Goal: Task Accomplishment & Management: Use online tool/utility

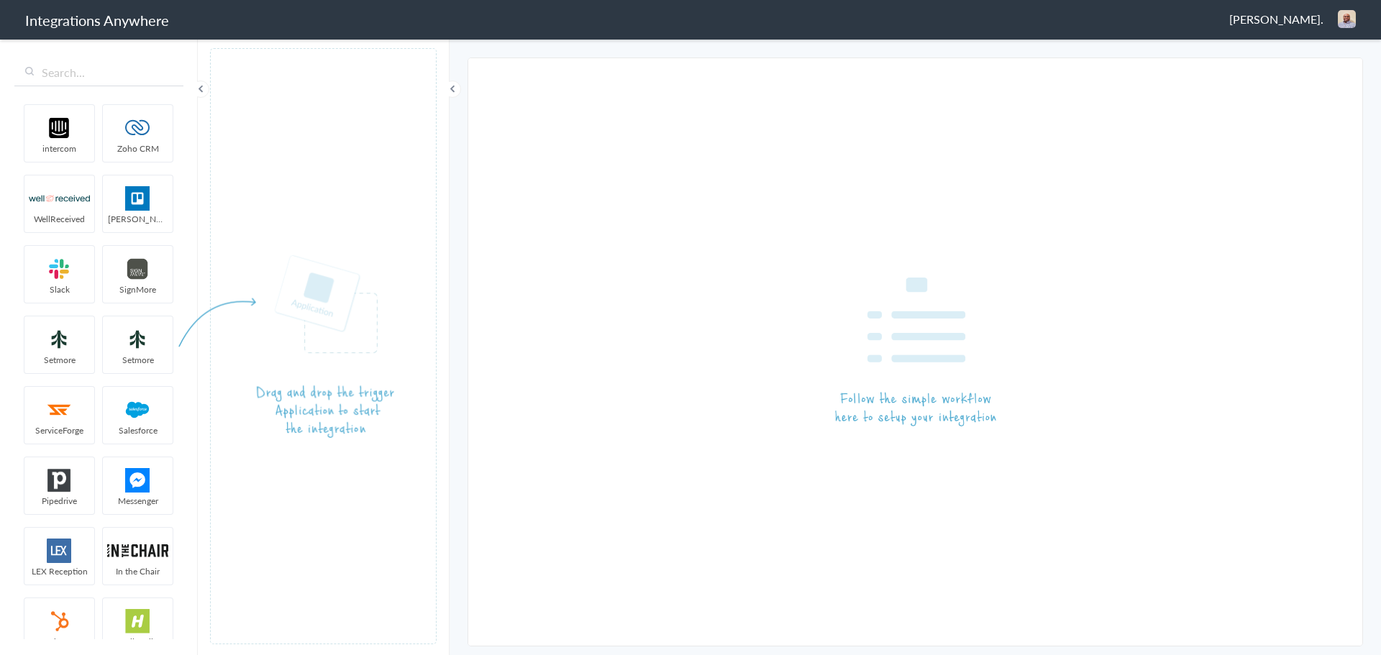
click at [1270, 16] on span "[PERSON_NAME]." at bounding box center [1276, 19] width 94 height 17
click at [1309, 74] on li "Dashboard" at bounding box center [1316, 74] width 99 height 22
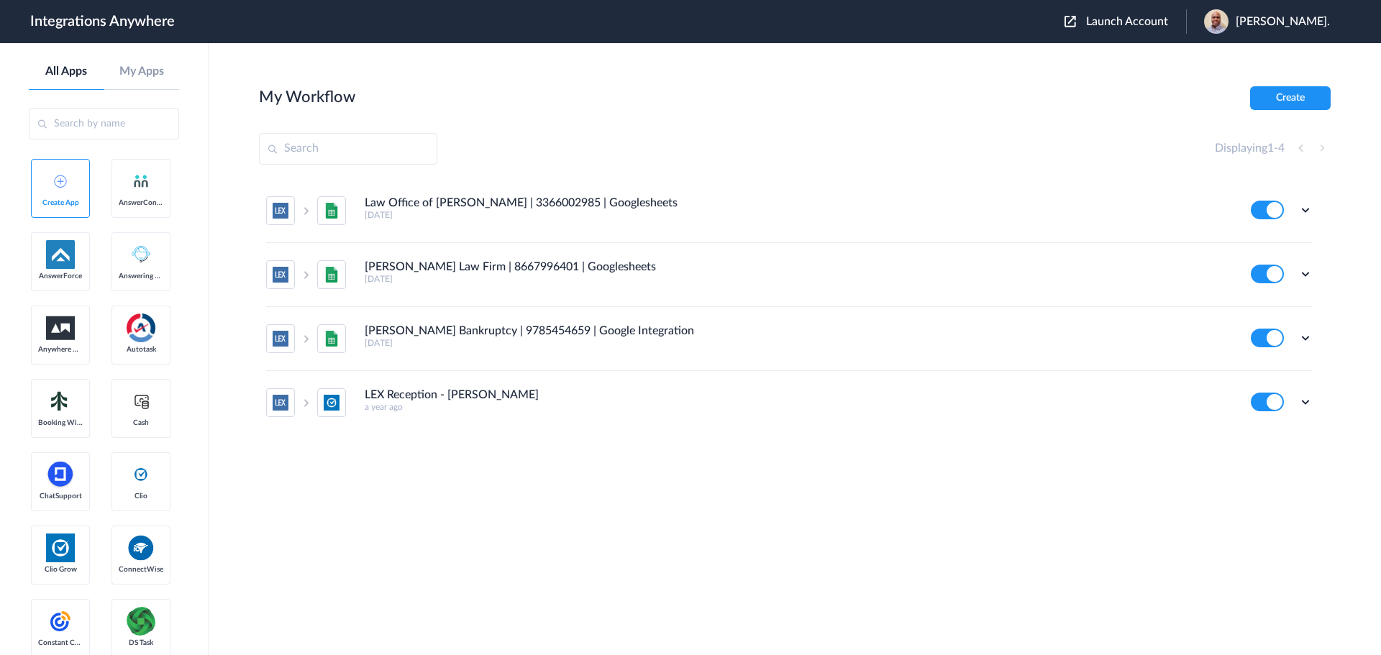
click at [1125, 28] on button "Launch Account" at bounding box center [1126, 22] width 122 height 14
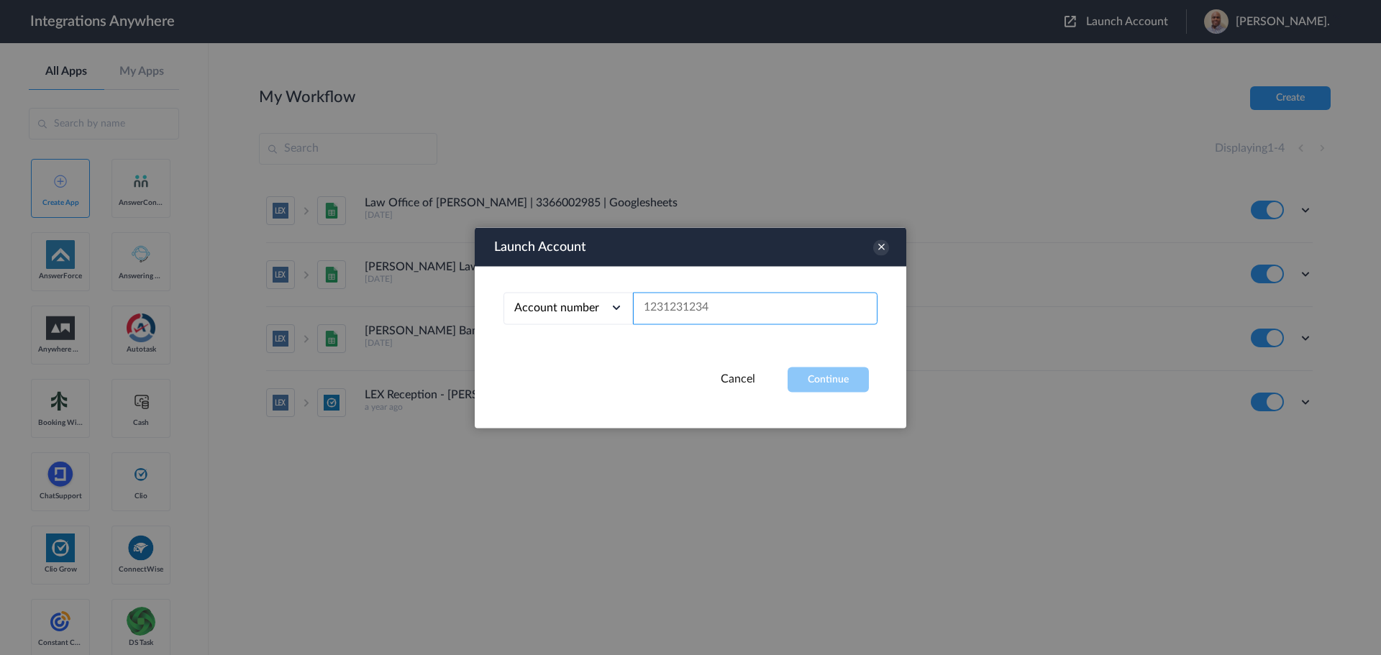
paste input "8665301228"
type input "8665301228"
click at [823, 382] on button "Continue" at bounding box center [828, 379] width 81 height 25
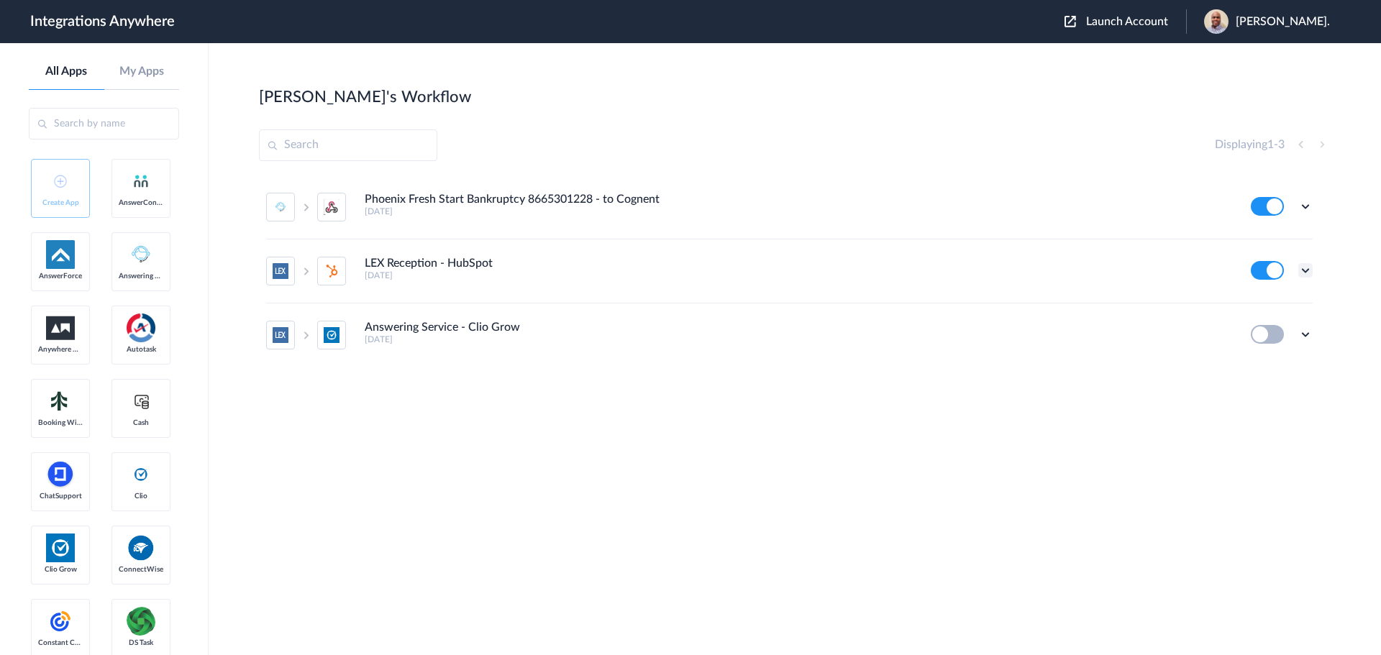
click at [1302, 270] on icon at bounding box center [1305, 270] width 14 height 14
click at [1291, 302] on li "Edit" at bounding box center [1266, 304] width 94 height 27
click at [1301, 204] on icon at bounding box center [1305, 206] width 14 height 14
click at [1262, 235] on link "Edit" at bounding box center [1247, 240] width 35 height 10
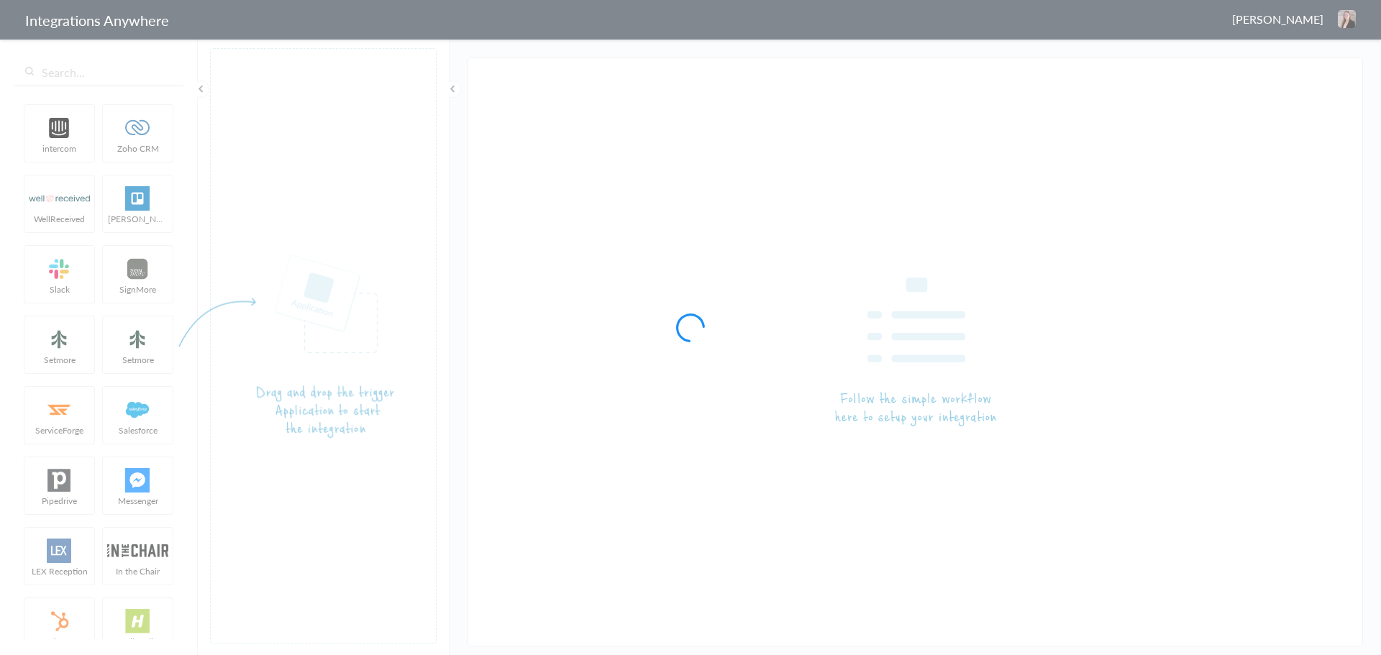
type input "LEX Reception - HubSpot"
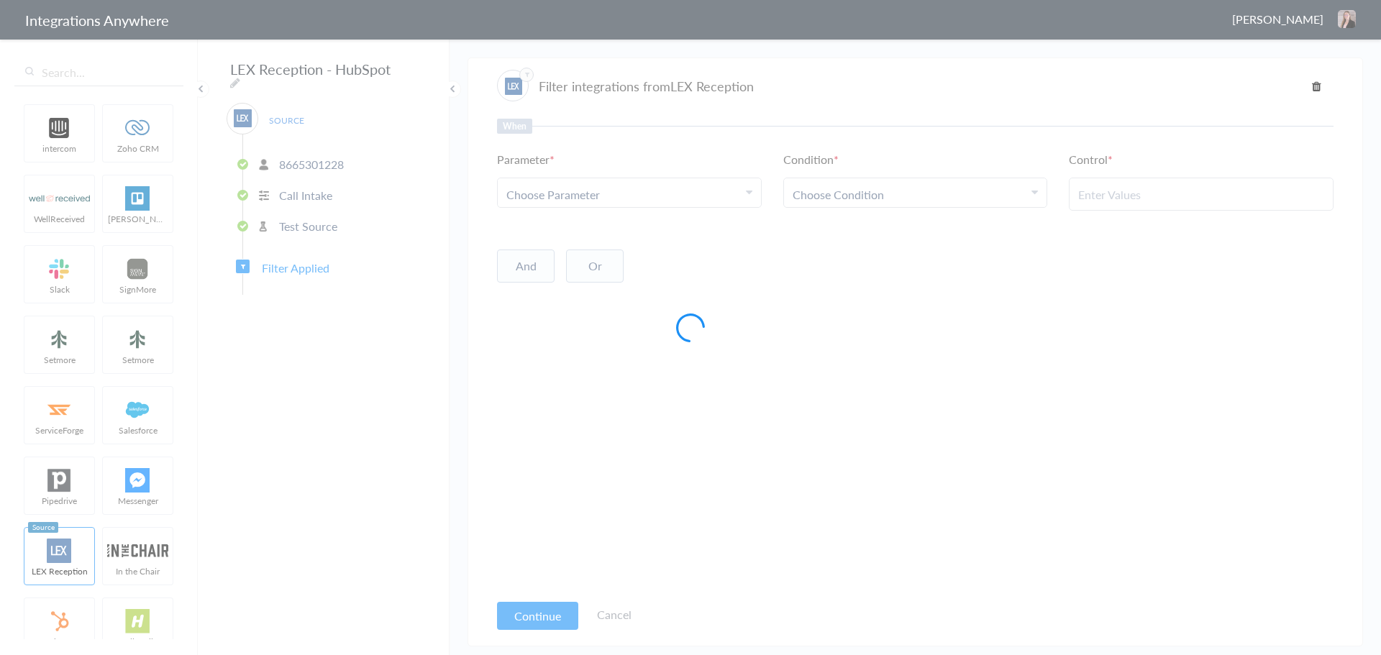
type input "Yes"
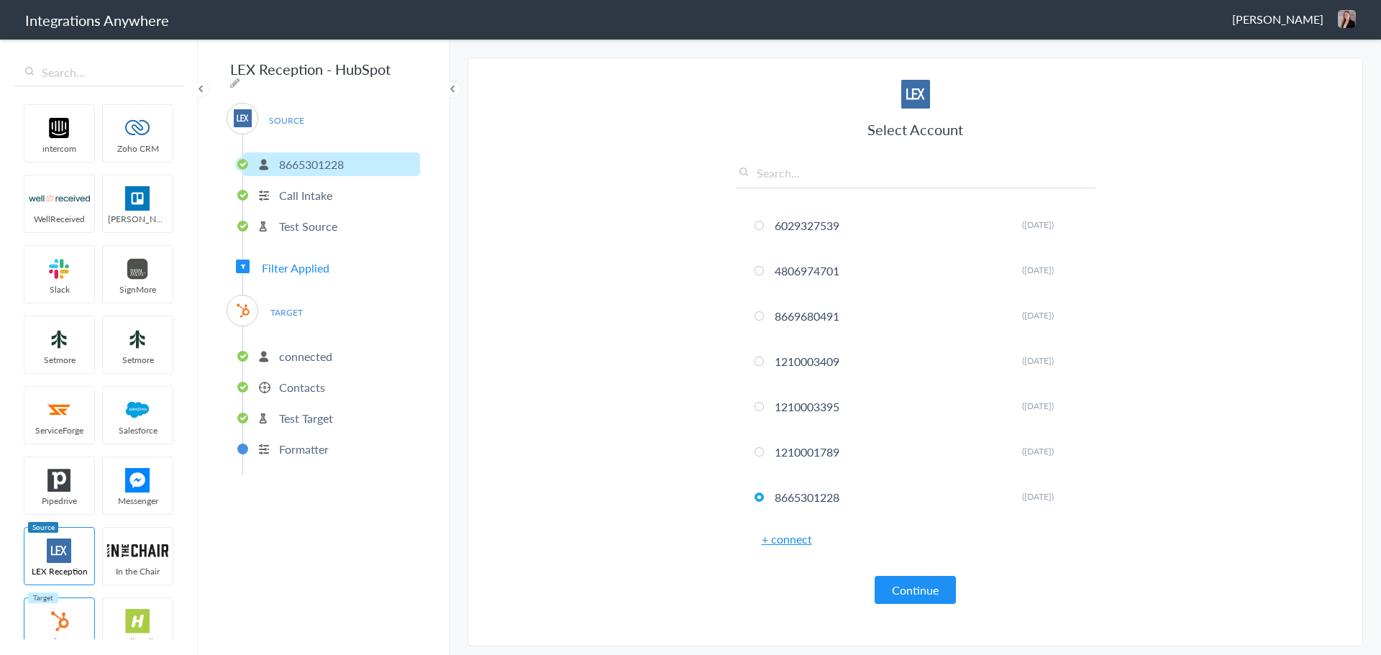
click at [295, 263] on span "Filter Applied" at bounding box center [296, 268] width 68 height 17
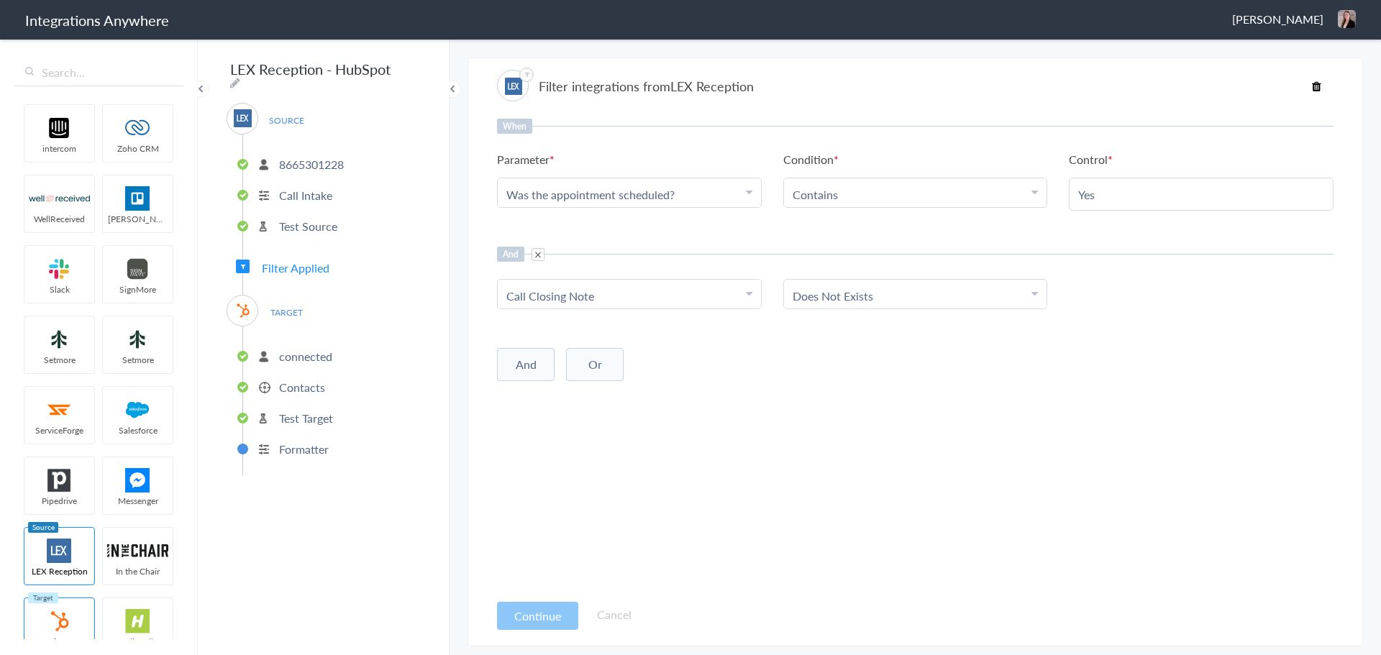
click at [301, 354] on p "connected" at bounding box center [305, 356] width 53 height 17
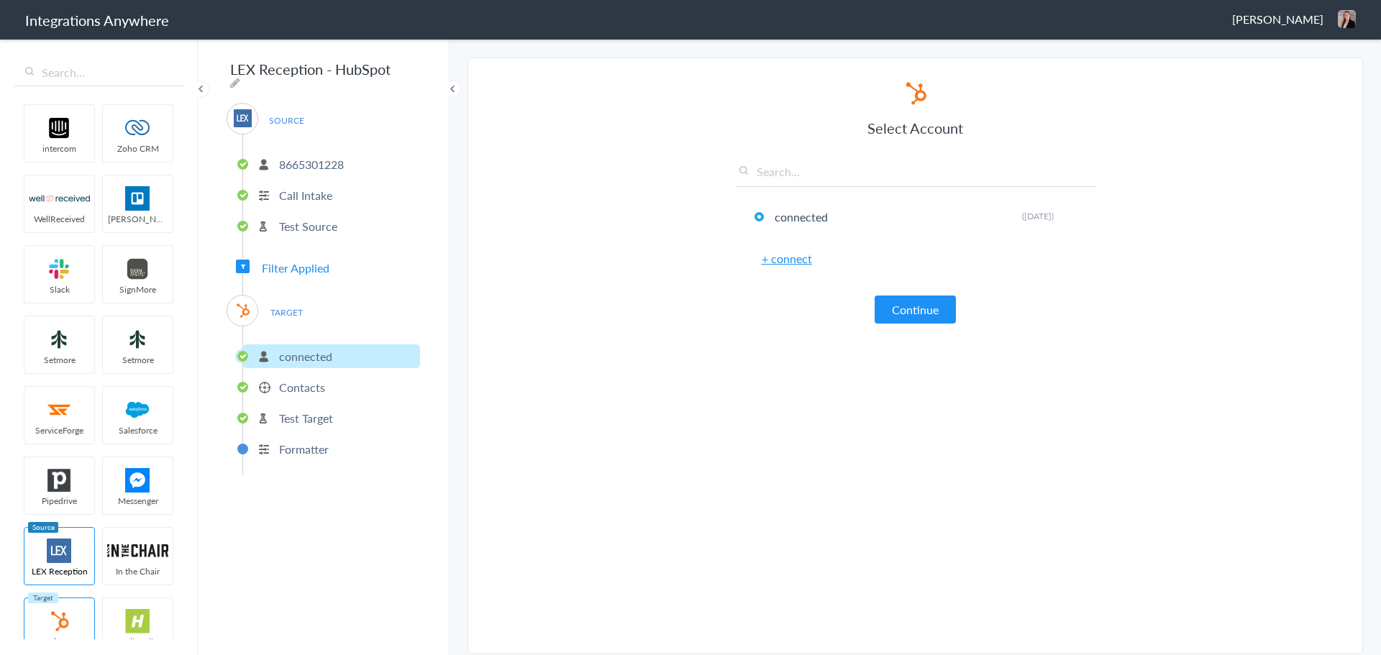
click at [310, 391] on li "Contacts" at bounding box center [331, 388] width 177 height 24
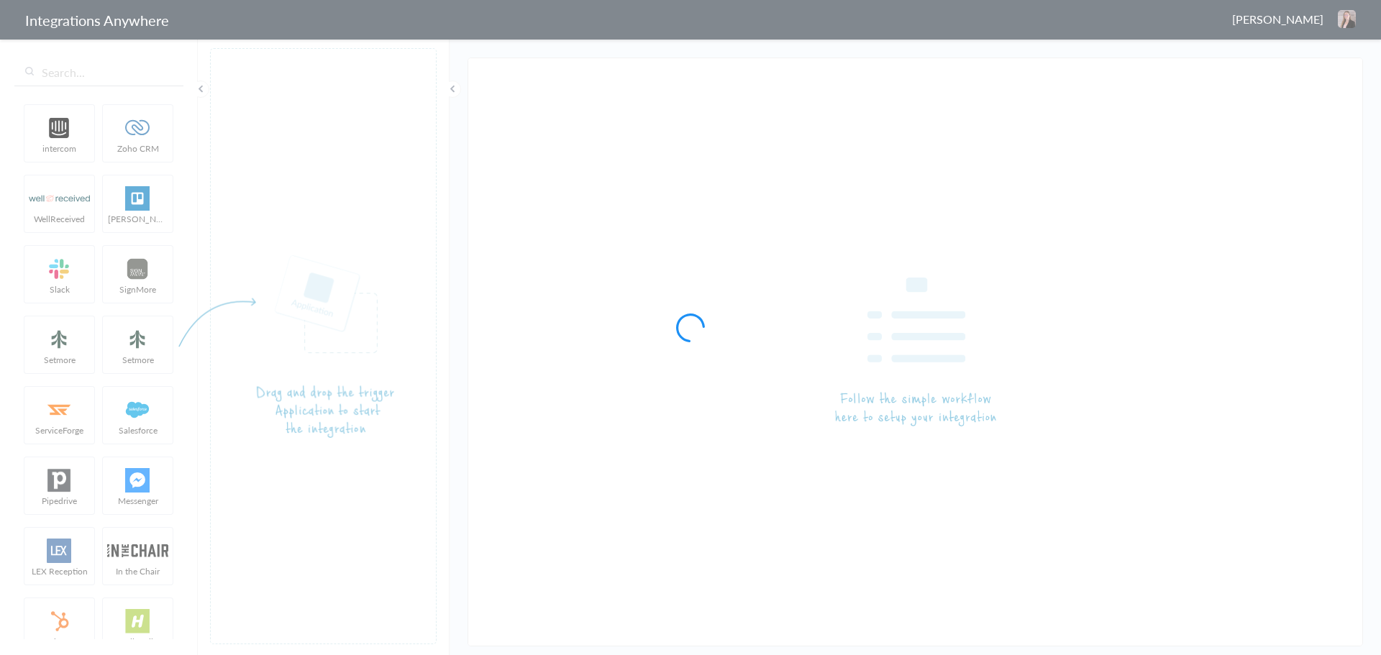
type input "Phoenix Fresh Start Bankruptcy 8665301228 - to Cognent"
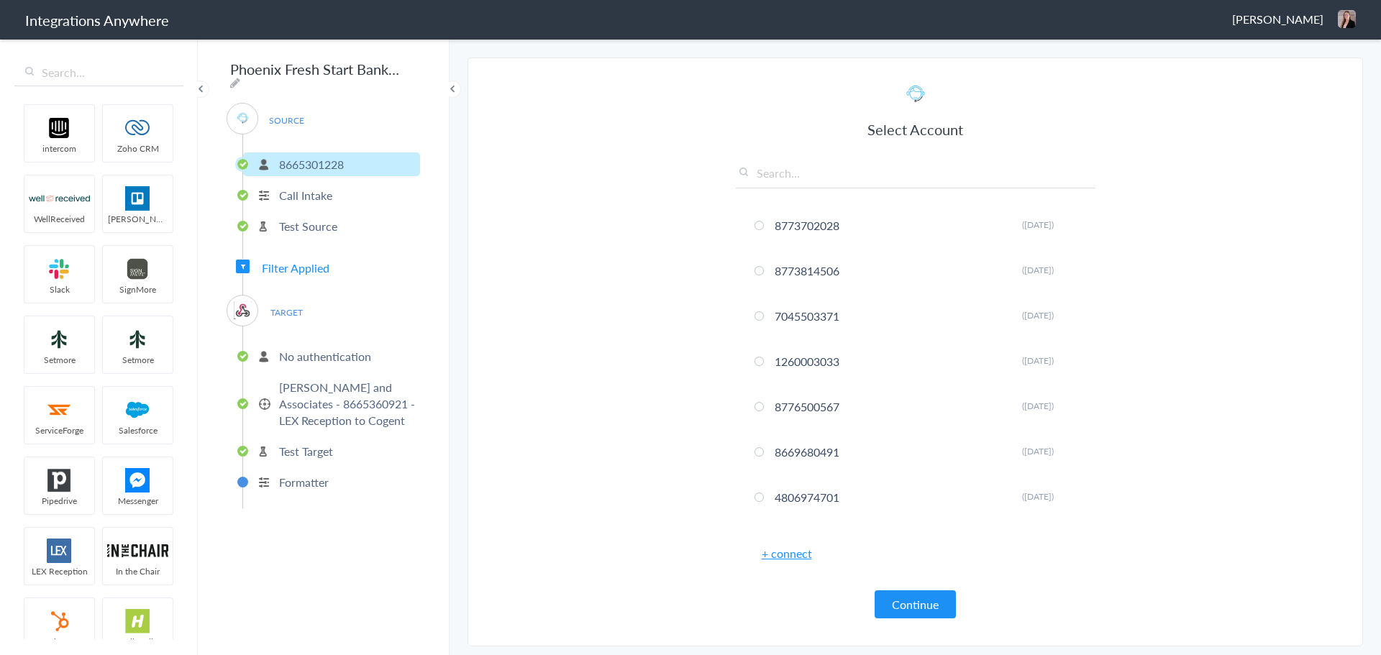
click at [306, 195] on p "Call Intake" at bounding box center [305, 195] width 53 height 17
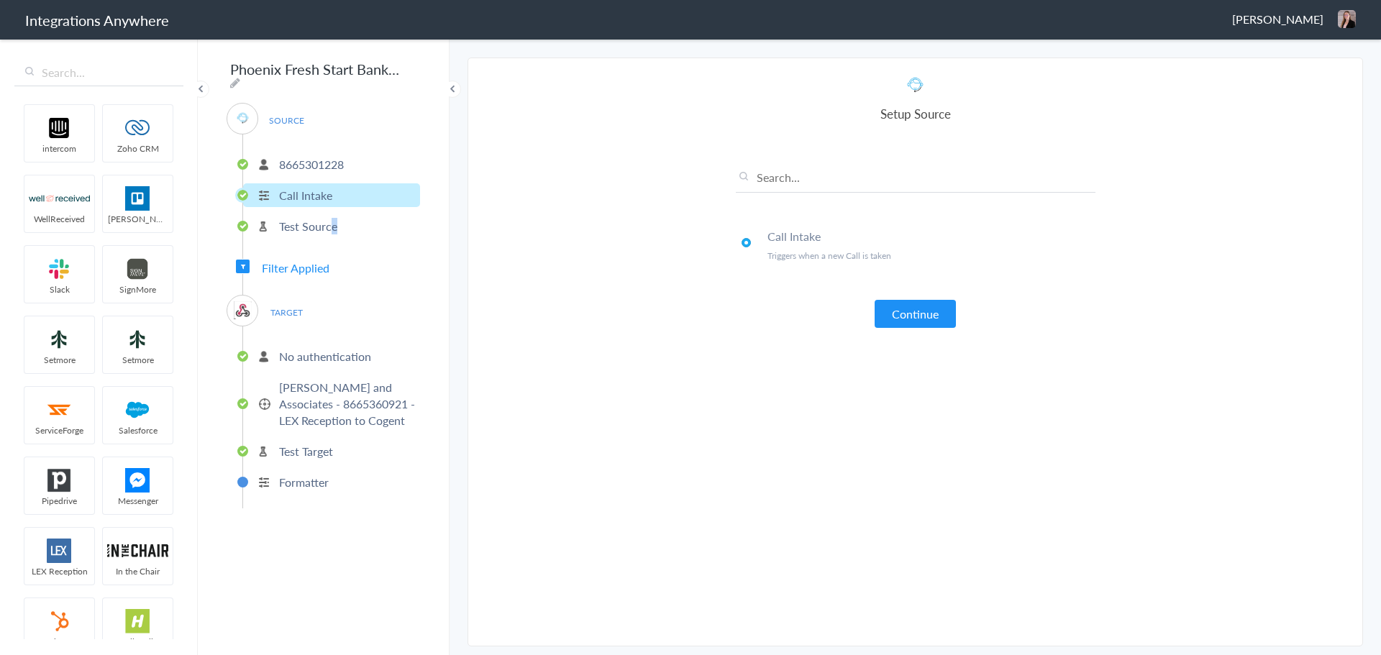
click at [329, 228] on li "Test Source" at bounding box center [331, 226] width 177 height 24
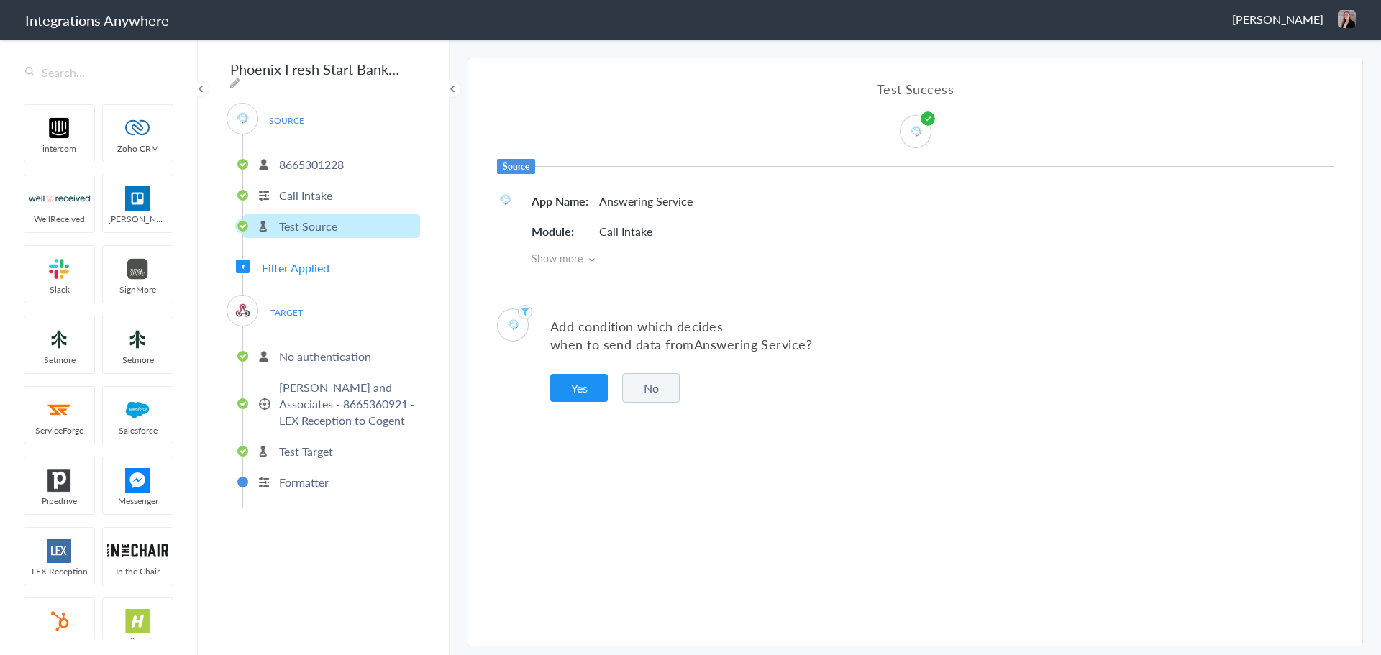
click at [302, 308] on span "TARGET" at bounding box center [286, 312] width 55 height 19
click at [336, 355] on p "No authentication" at bounding box center [325, 356] width 92 height 17
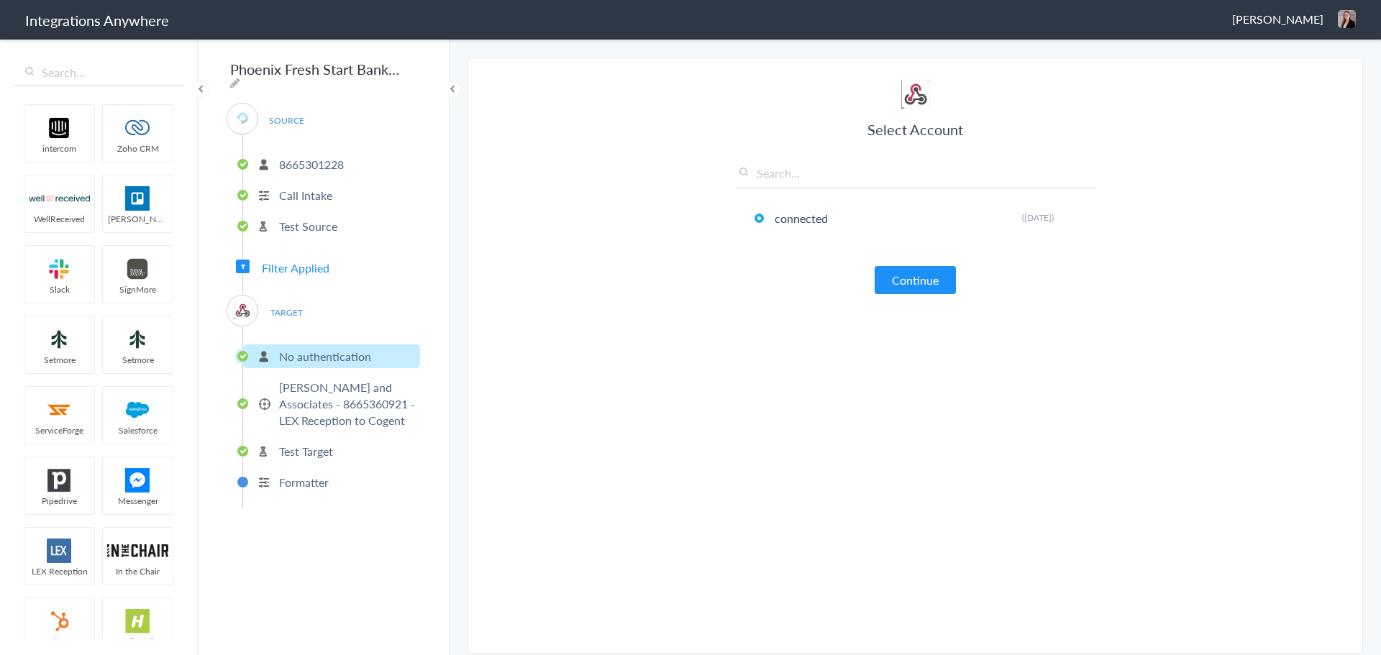
click at [347, 411] on p "Cutler and Associates - 8665360921 - LEX Reception to Cogent" at bounding box center [347, 404] width 137 height 50
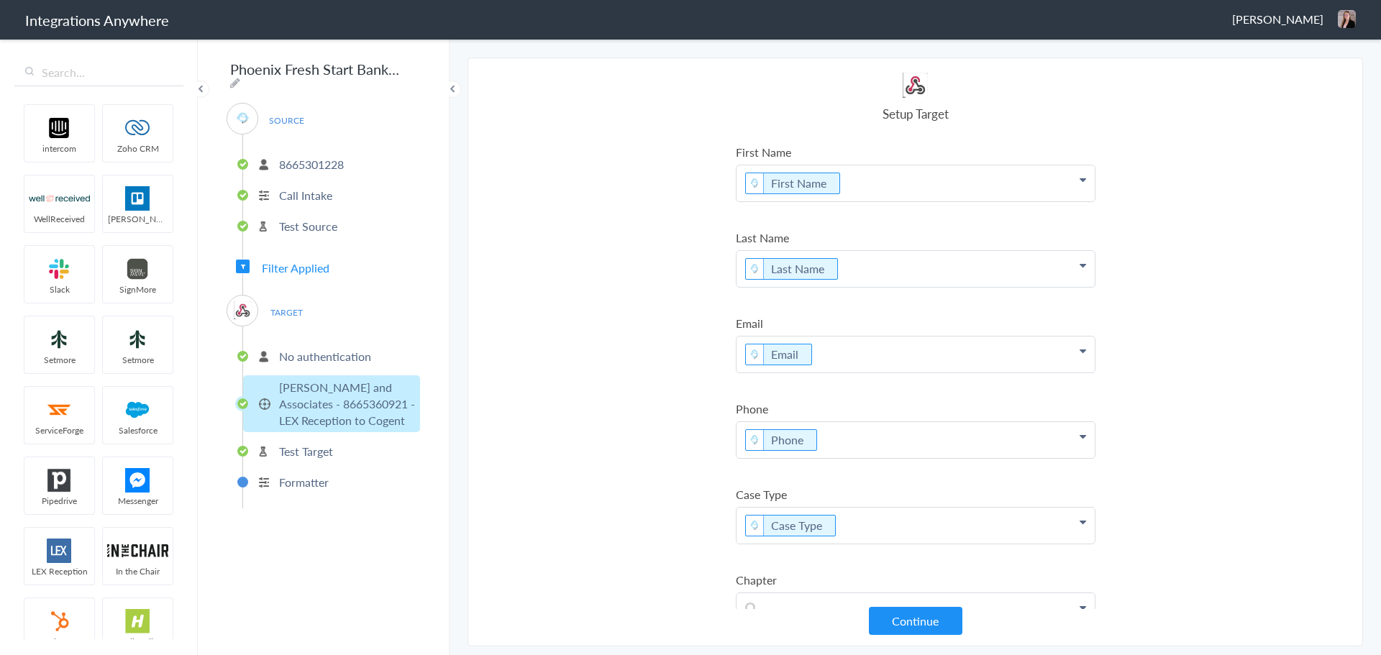
click at [299, 443] on p "Test Target" at bounding box center [306, 451] width 54 height 17
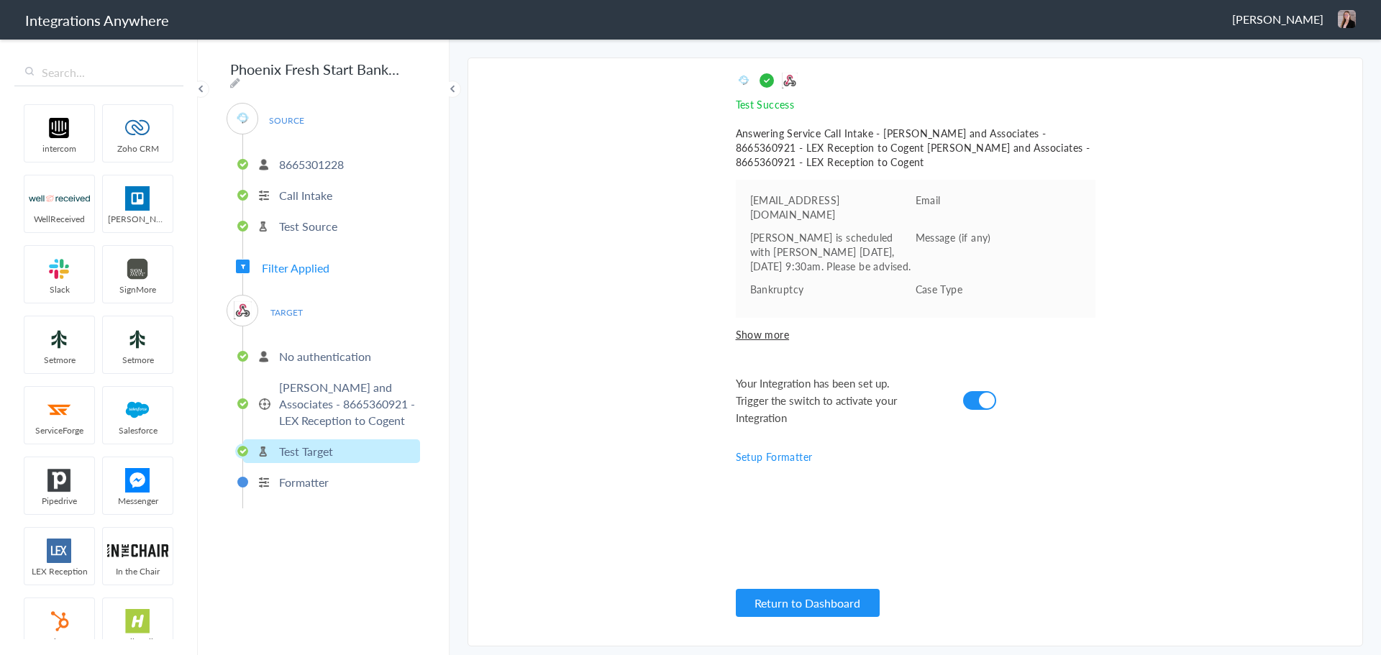
click at [801, 586] on div "Test Success Invalid data for email Answering Service Call Intake - Cutler and …" at bounding box center [916, 352] width 360 height 559
click at [773, 598] on button "Return to Dashboard" at bounding box center [808, 603] width 144 height 28
